Goal: Find specific page/section: Find specific page/section

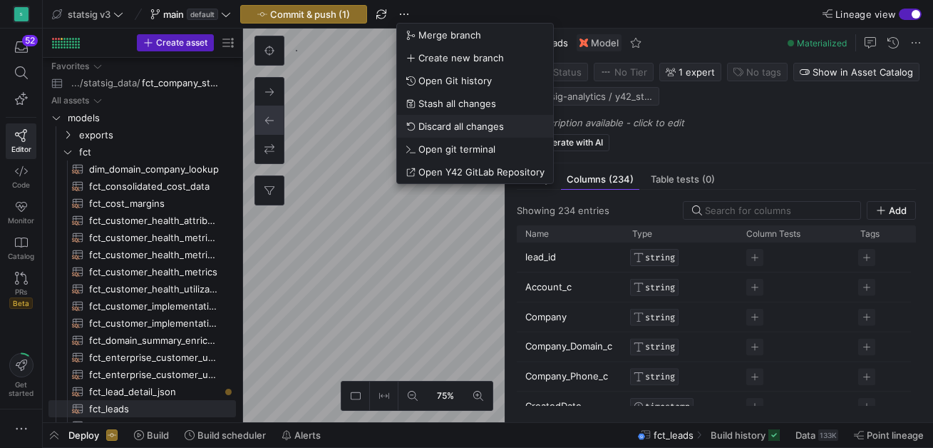
click at [443, 123] on span "Discard all changes" at bounding box center [462, 126] width 86 height 11
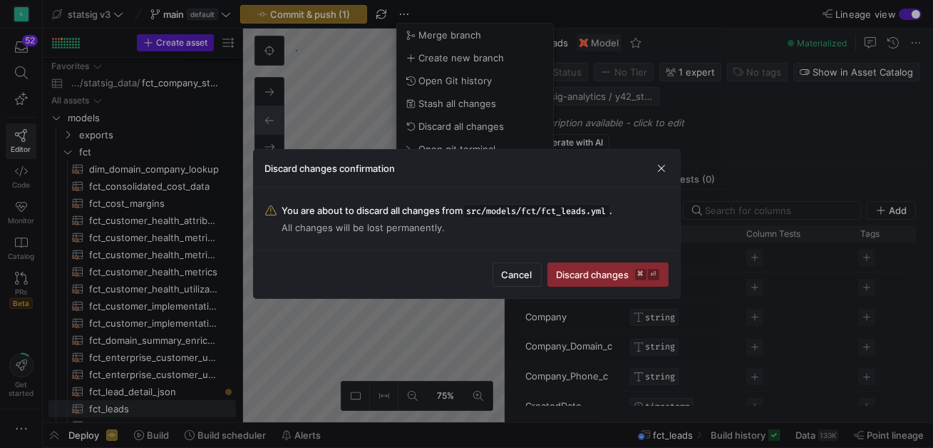
click at [588, 278] on span "Discard changes ⌘ ⏎" at bounding box center [608, 274] width 103 height 11
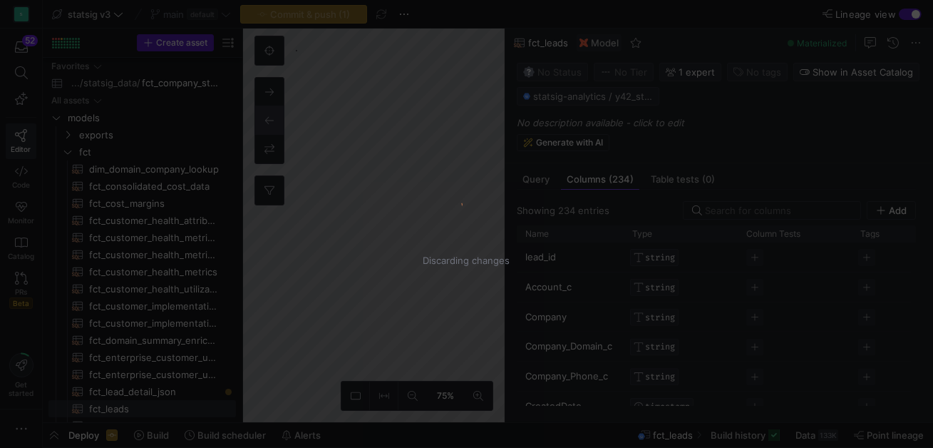
scroll to position [6814, 0]
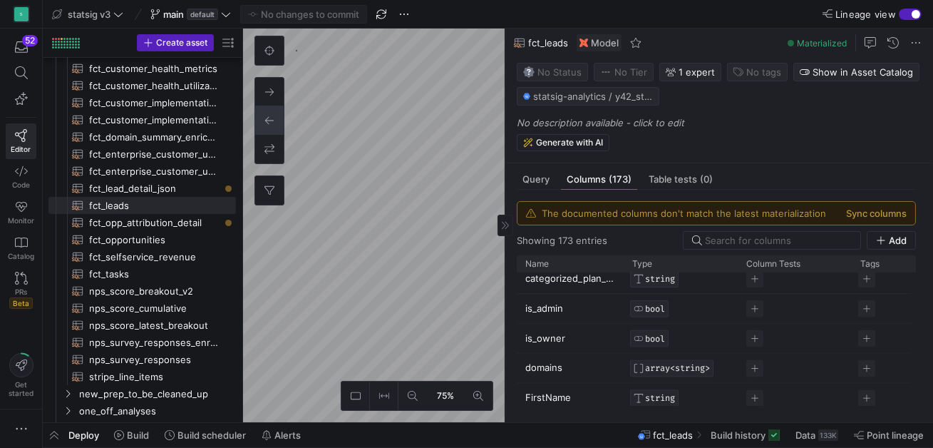
scroll to position [3845, 0]
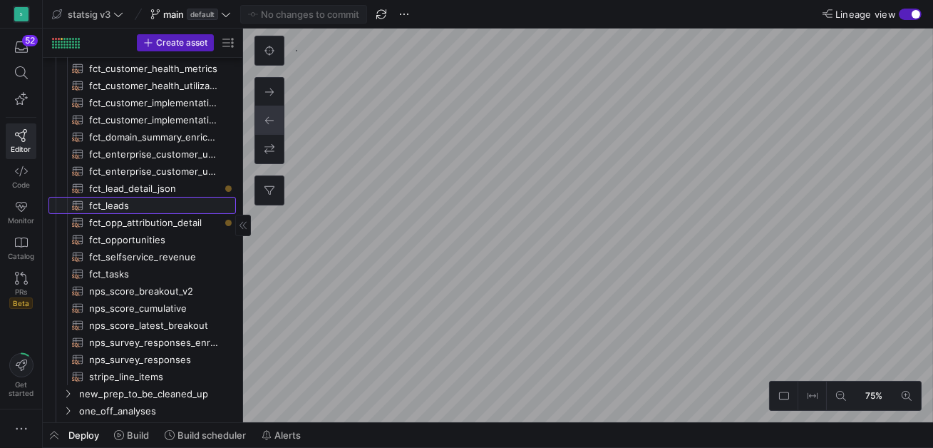
click at [128, 199] on span "fct_leads​​​​​​​​​​" at bounding box center [154, 206] width 130 height 16
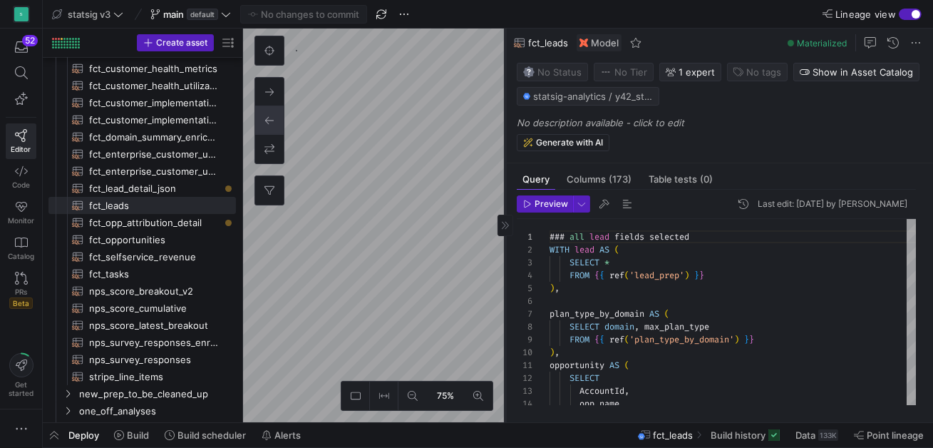
click at [338, 237] on as-split "75% 0 Query Columns (173) Table tests (0) Preview Last edit: [DATE] by Sedona […" at bounding box center [588, 226] width 690 height 394
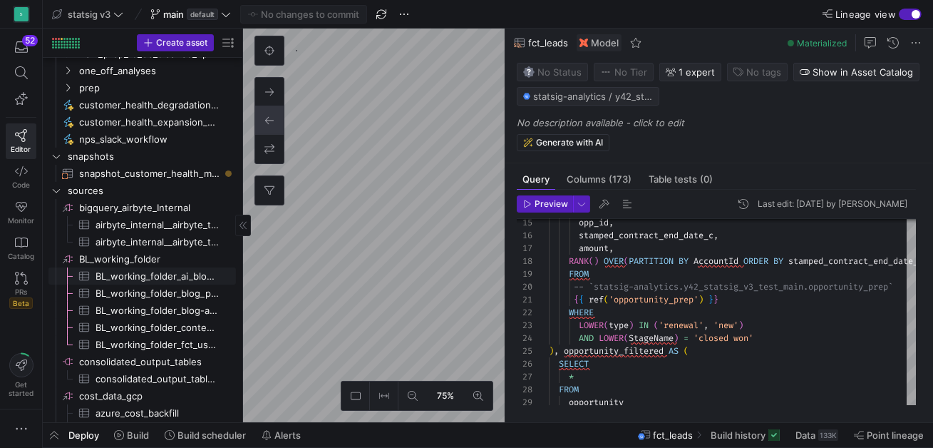
scroll to position [546, 0]
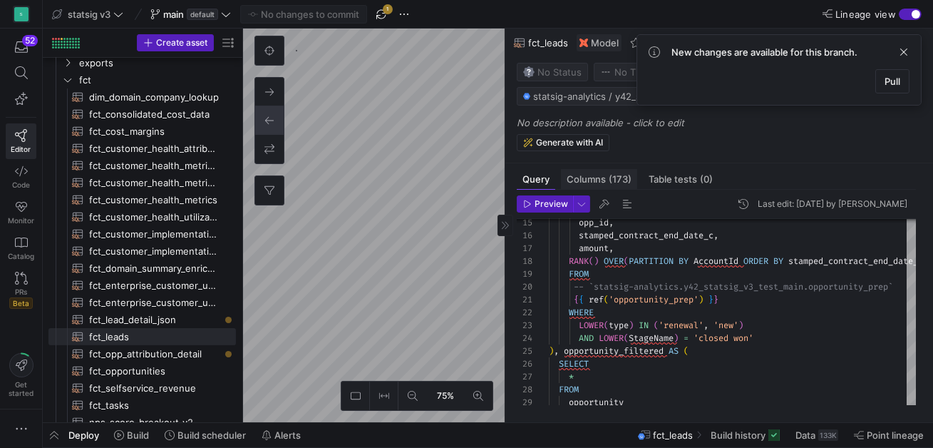
click at [591, 182] on span "Columns (173)" at bounding box center [599, 179] width 65 height 9
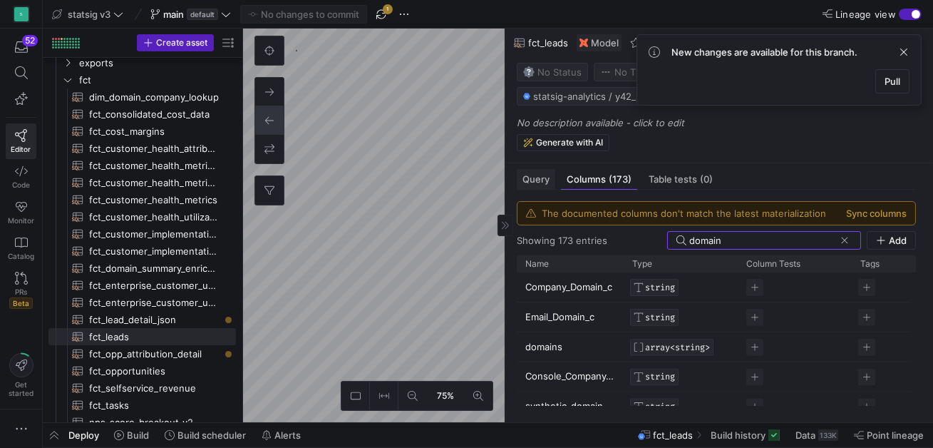
type input "domain"
click at [545, 175] on span "Query" at bounding box center [536, 179] width 27 height 9
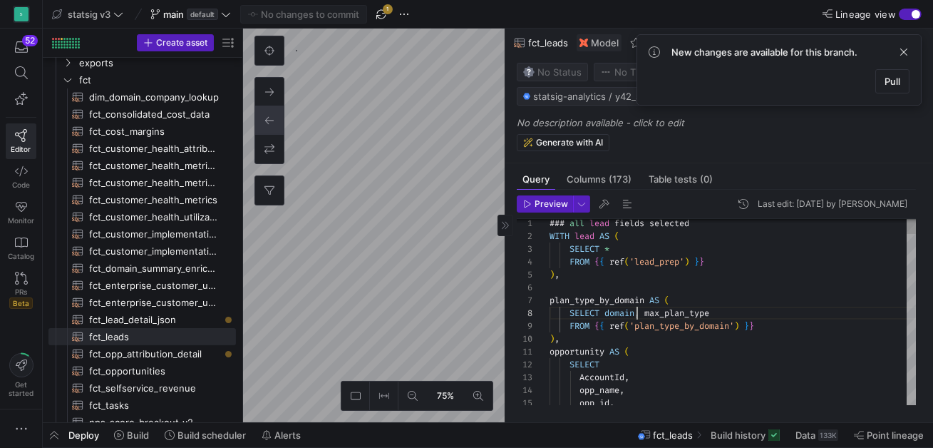
scroll to position [89, 86]
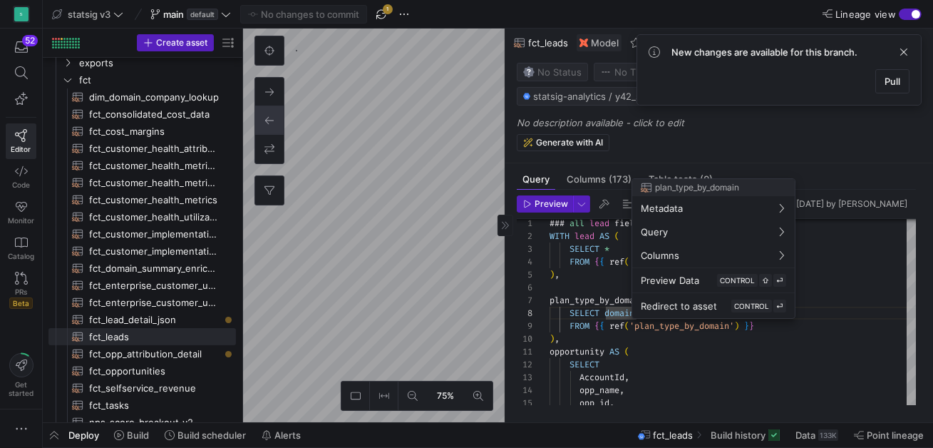
click at [685, 328] on div at bounding box center [466, 224] width 933 height 448
